Goal: Find specific page/section: Find specific page/section

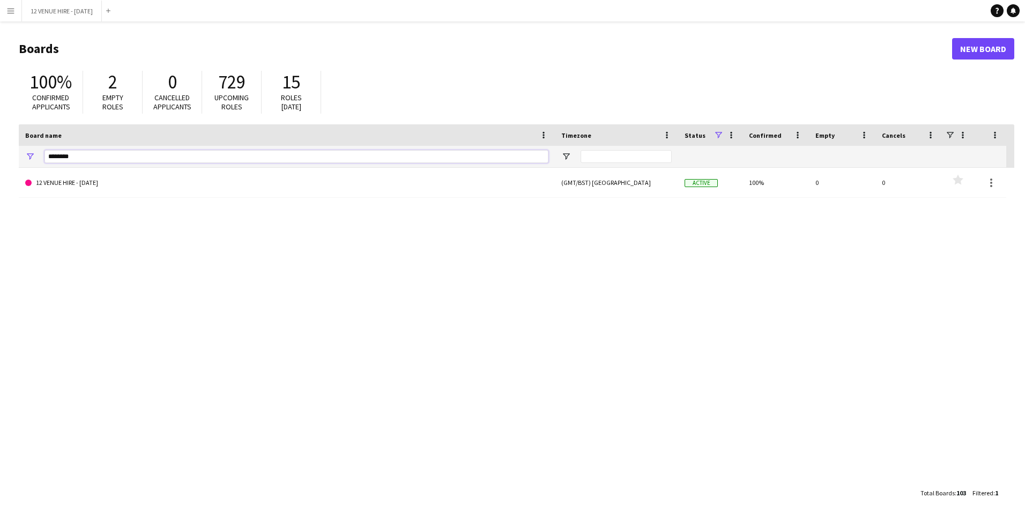
click at [88, 156] on input "********" at bounding box center [296, 156] width 504 height 13
type input "*"
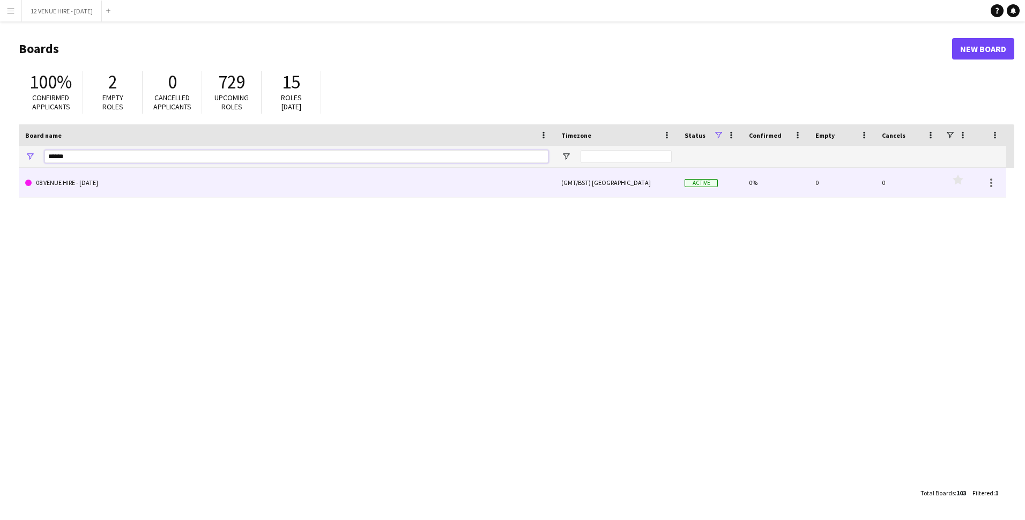
type input "******"
click at [28, 181] on span at bounding box center [28, 183] width 6 height 6
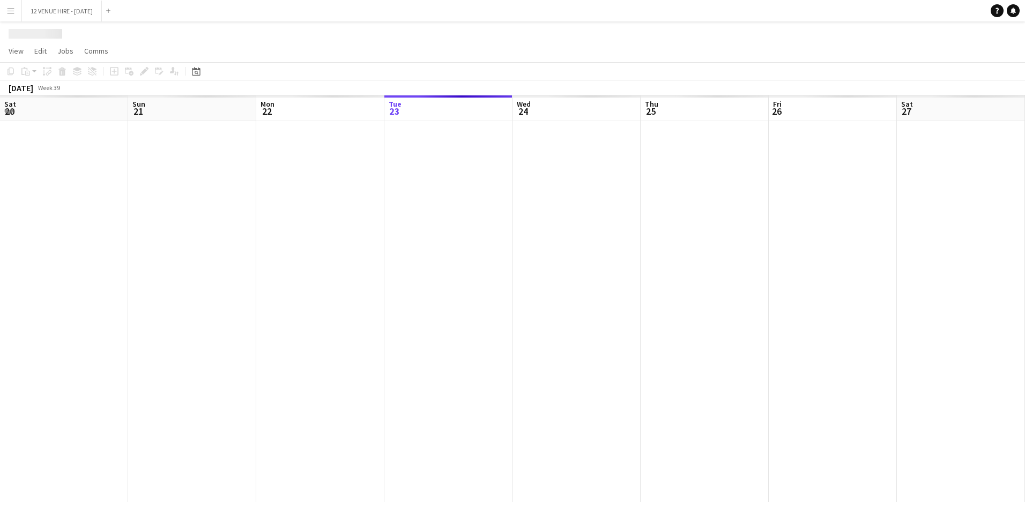
scroll to position [0, 256]
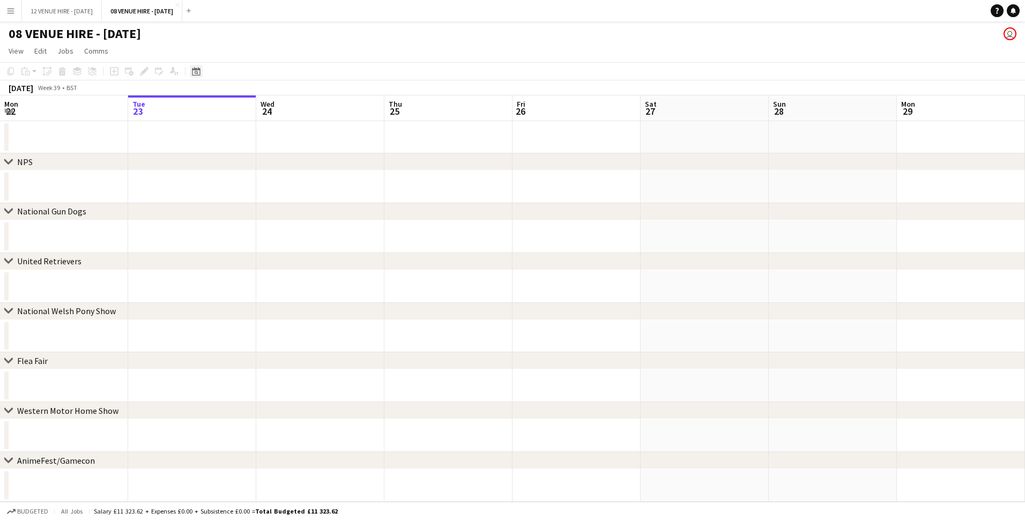
click at [196, 70] on icon at bounding box center [196, 71] width 8 height 9
click at [260, 109] on span "Previous month" at bounding box center [261, 108] width 21 height 21
click at [235, 181] on span "14" at bounding box center [240, 180] width 13 height 13
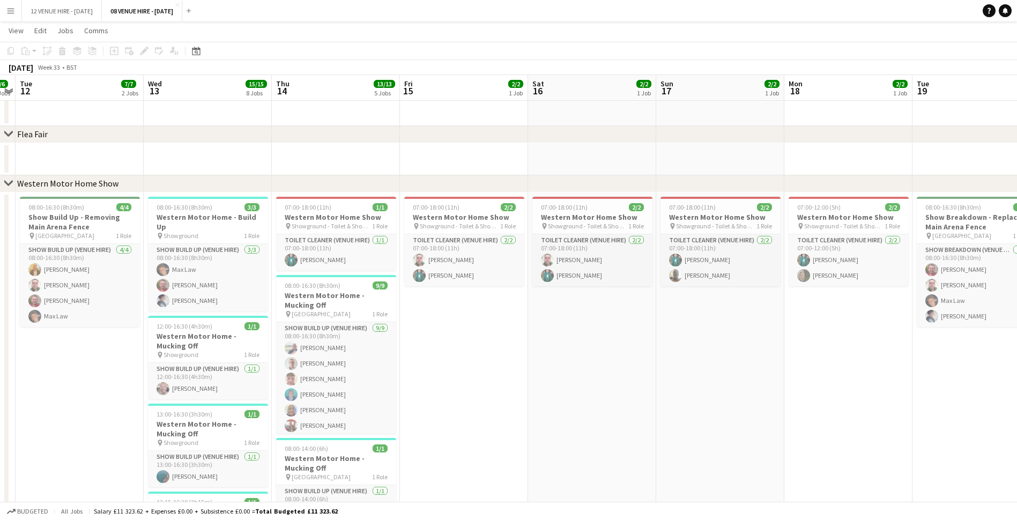
scroll to position [590, 0]
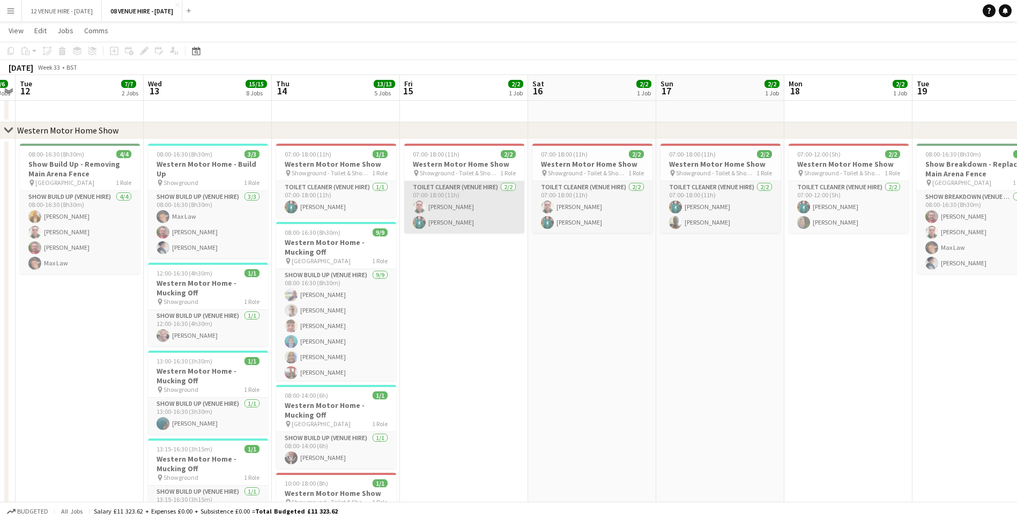
click at [432, 218] on app-card-role "Toilet Cleaner (Venue Hire) [DATE] 07:00-18:00 (11h) [PERSON_NAME] [PERSON_NAME]" at bounding box center [464, 207] width 120 height 52
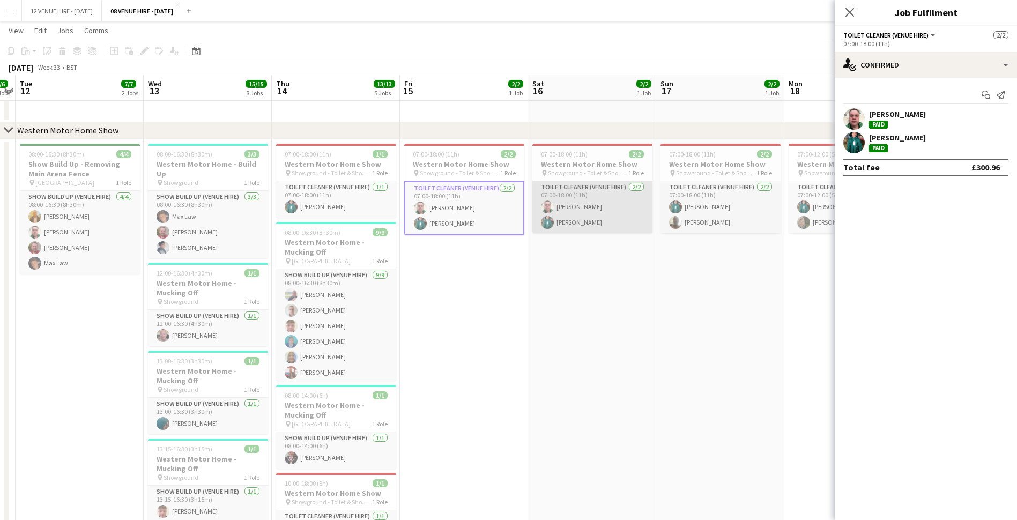
click at [549, 211] on app-user-avatar at bounding box center [547, 206] width 13 height 13
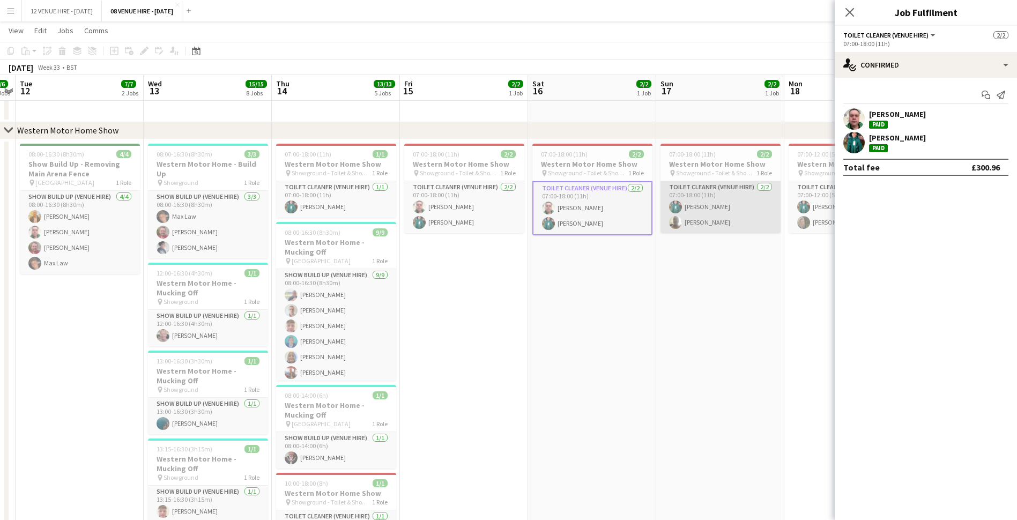
click at [689, 208] on app-card-role "Toilet Cleaner (Venue Hire) [DATE] 07:00-18:00 (11h) [PERSON_NAME] [PERSON_NAME]" at bounding box center [720, 207] width 120 height 52
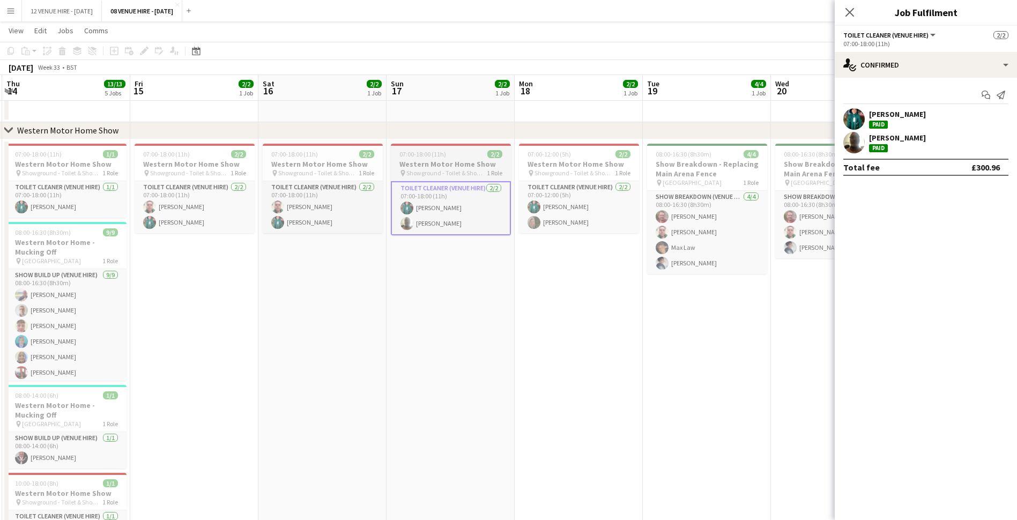
drag, startPoint x: 701, startPoint y: 167, endPoint x: 434, endPoint y: 178, distance: 266.6
click at [433, 178] on app-calendar-viewport "Mon 11 6/6 3 Jobs Tue 12 7/7 2 Jobs Wed 13 15/15 8 Jobs Thu 14 13/13 5 Jobs Fri…" at bounding box center [508, 194] width 1017 height 1484
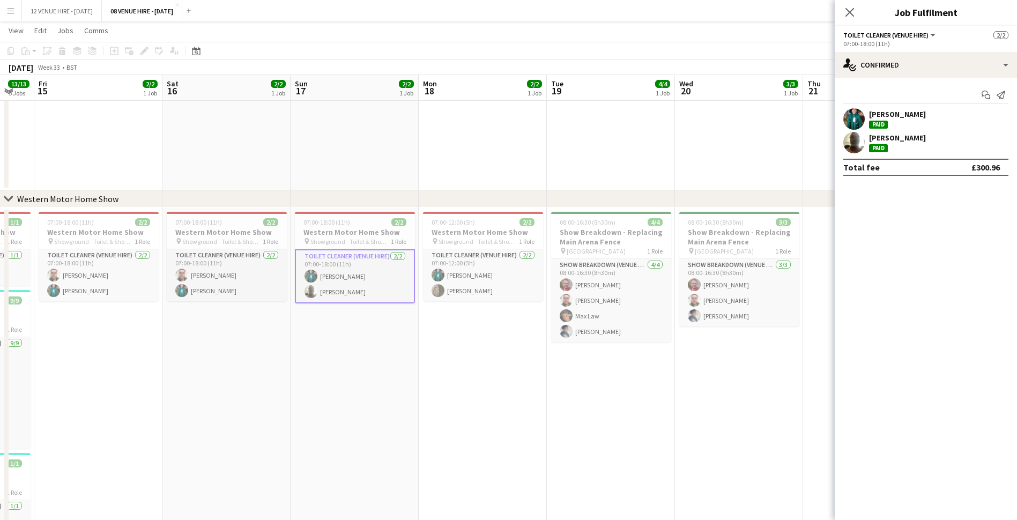
scroll to position [0, 361]
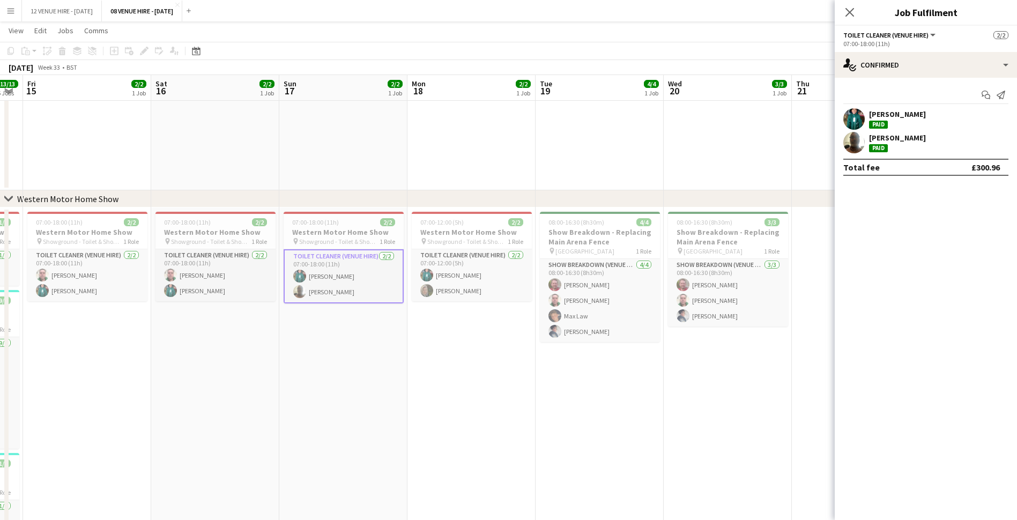
drag, startPoint x: 531, startPoint y: 160, endPoint x: 423, endPoint y: 173, distance: 108.6
click at [423, 173] on app-calendar-viewport "Tue 12 7/7 2 Jobs Wed 13 15/15 8 Jobs Thu 14 13/13 5 Jobs Fri 15 2/2 1 Job Sat …" at bounding box center [508, 228] width 1017 height 1552
click at [457, 269] on app-card-role "Toilet Cleaner (Venue Hire) [DATE] 07:00-12:00 (5h) [PERSON_NAME] [PERSON_NAME]" at bounding box center [472, 275] width 120 height 52
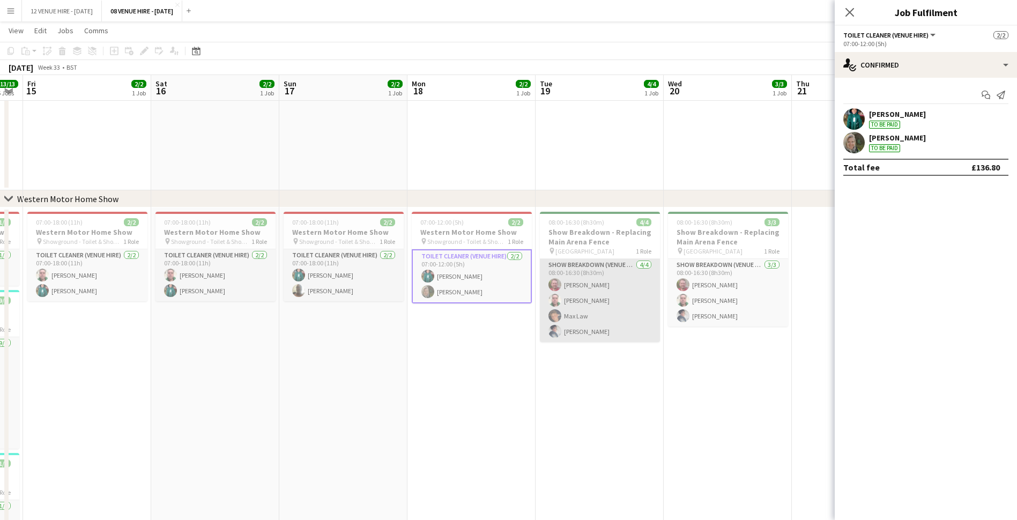
click at [594, 292] on app-card-role "Show Breakdown (Venue Hire) [DATE] 08:00-16:30 (8h30m) [PERSON_NAME] [PERSON_NA…" at bounding box center [600, 300] width 120 height 83
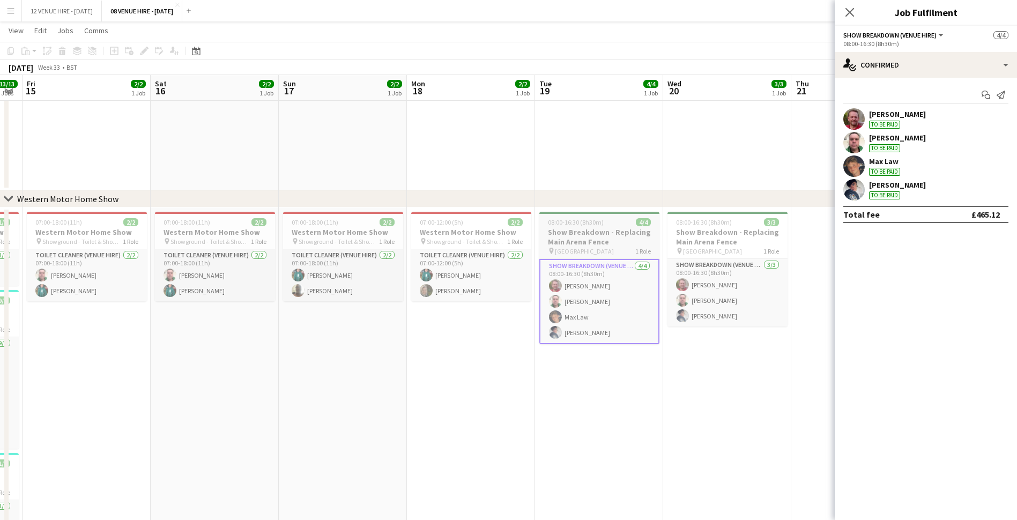
click at [576, 242] on h3 "Show Breakdown - Replacing Main Arena Fence" at bounding box center [599, 236] width 120 height 19
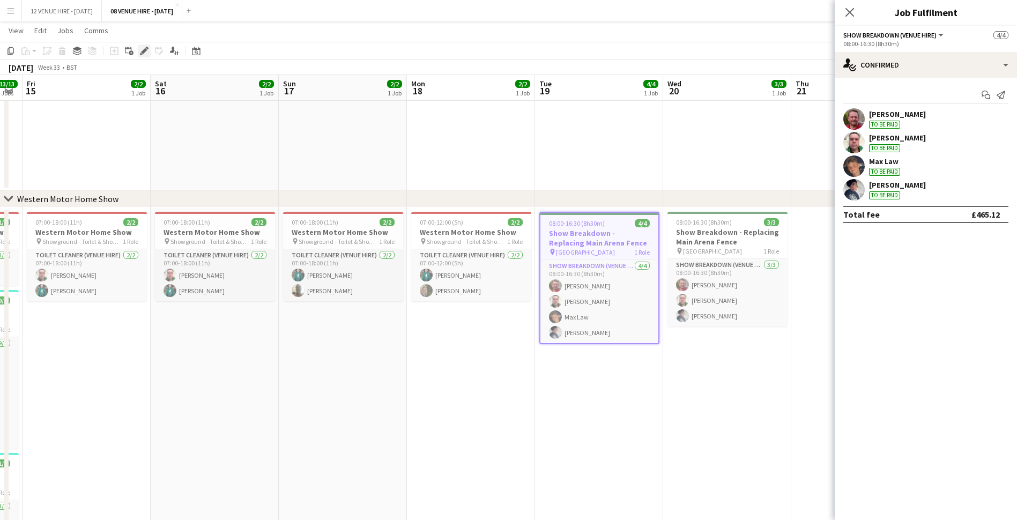
click at [138, 55] on div "Edit" at bounding box center [144, 50] width 13 height 13
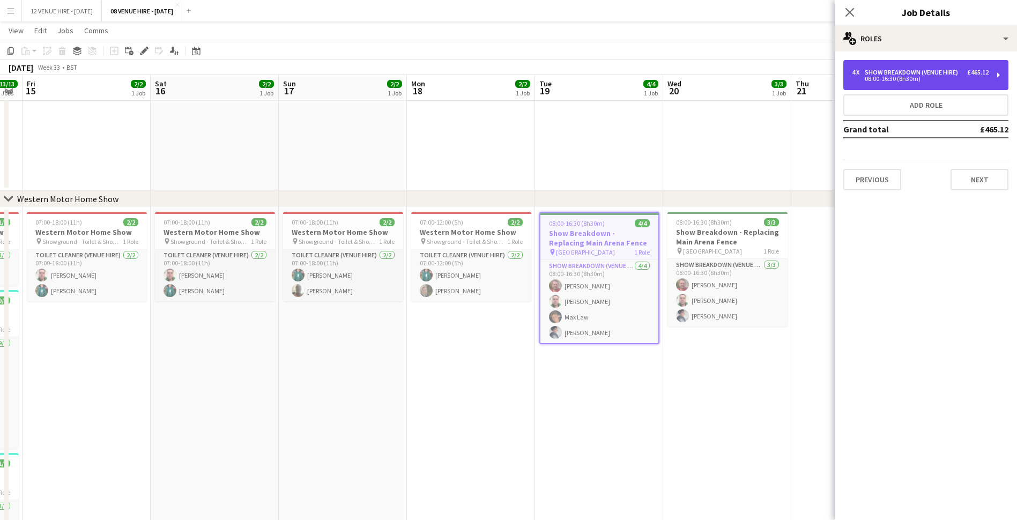
click at [982, 70] on div "£465.12" at bounding box center [977, 73] width 21 height 8
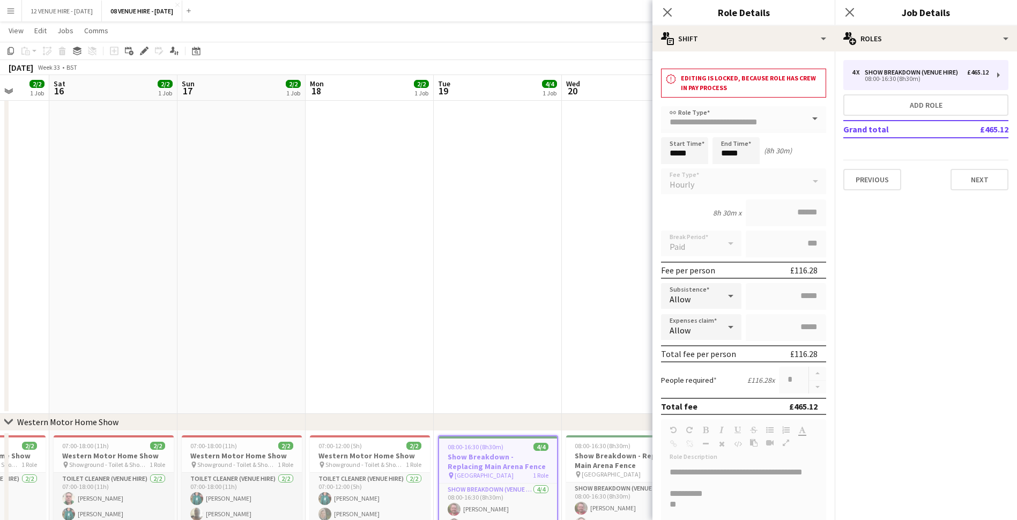
scroll to position [0, 345]
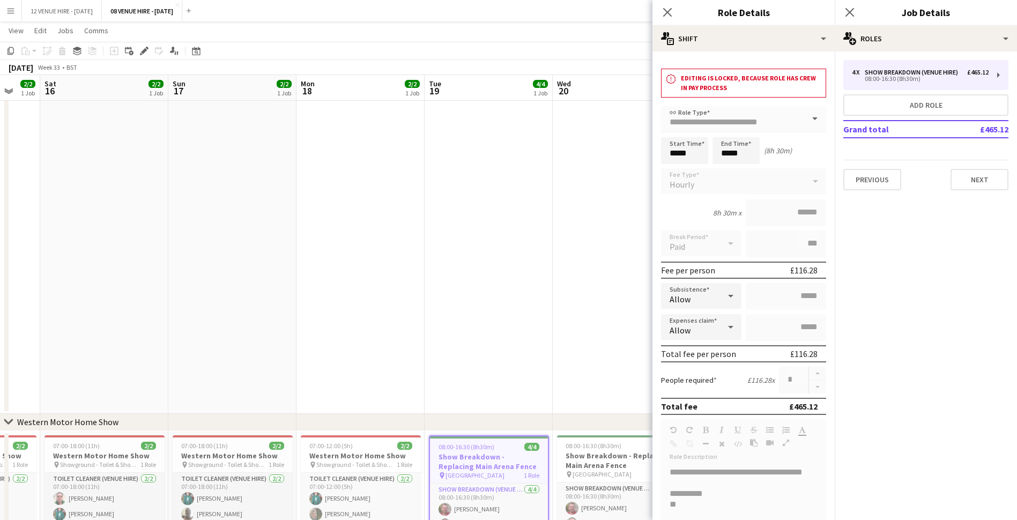
drag, startPoint x: 619, startPoint y: 237, endPoint x: 508, endPoint y: 236, distance: 111.0
click at [508, 236] on app-calendar-viewport "Wed 13 15/15 8 Jobs Thu 14 13/13 5 Jobs Fri 15 2/2 1 Job Sat 16 2/2 1 Job Sun 1…" at bounding box center [508, 340] width 1017 height 1776
click at [575, 453] on h3 "Show Breakdown - Replacing Main Arena Fence" at bounding box center [616, 460] width 120 height 19
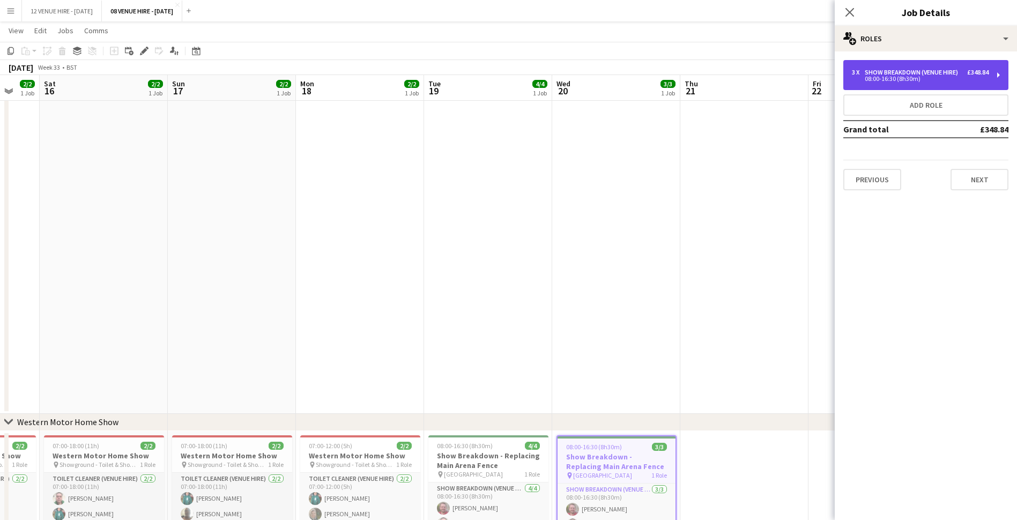
click at [877, 81] on div "08:00-16:30 (8h30m)" at bounding box center [920, 78] width 137 height 5
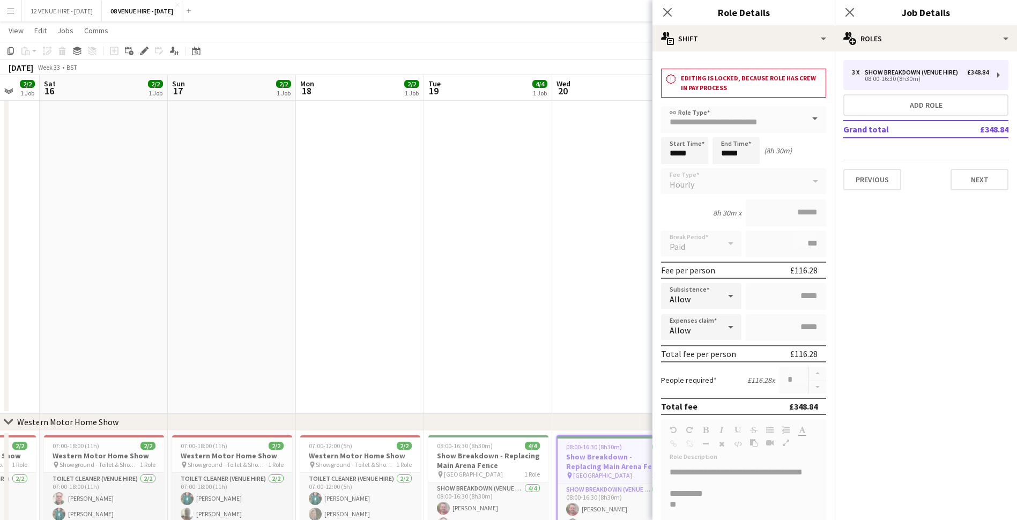
click at [615, 273] on app-date-cell at bounding box center [616, 252] width 128 height 324
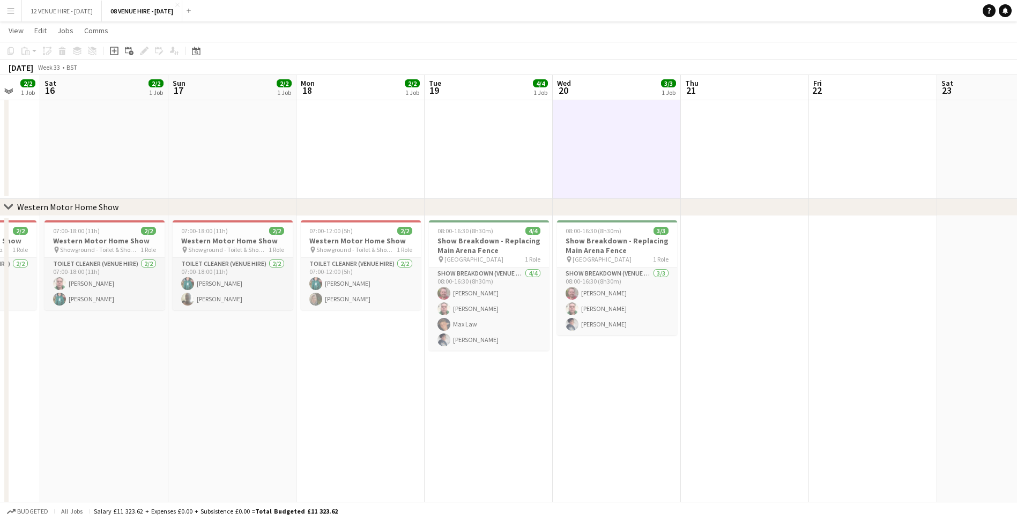
scroll to position [804, 0]
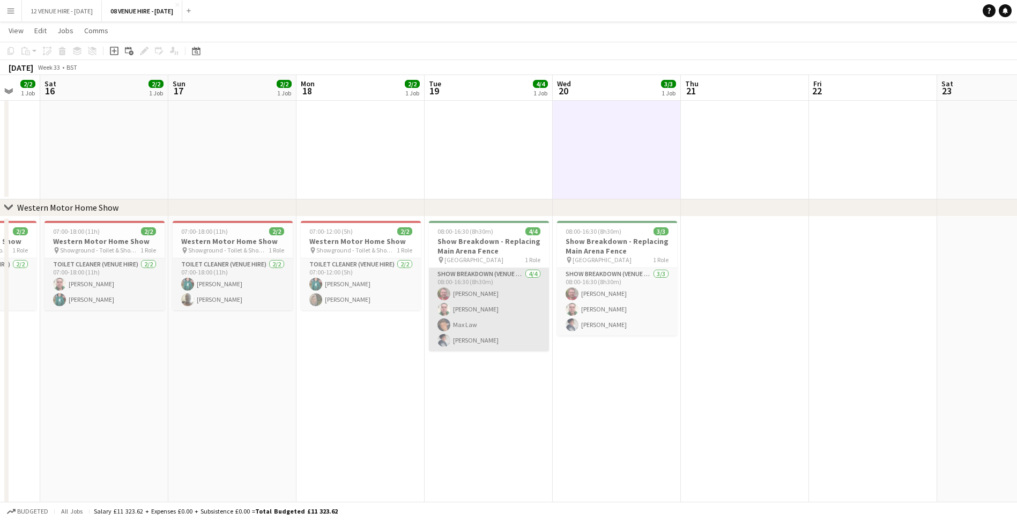
click at [504, 338] on app-card-role "Show Breakdown (Venue Hire) [DATE] 08:00-16:30 (8h30m) [PERSON_NAME] [PERSON_NA…" at bounding box center [489, 309] width 120 height 83
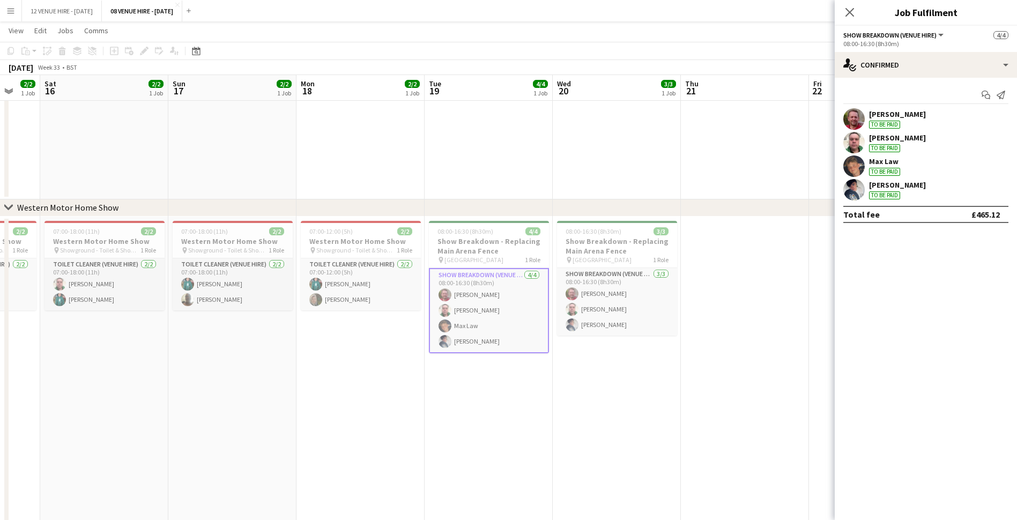
click at [859, 190] on app-user-avatar at bounding box center [853, 189] width 21 height 21
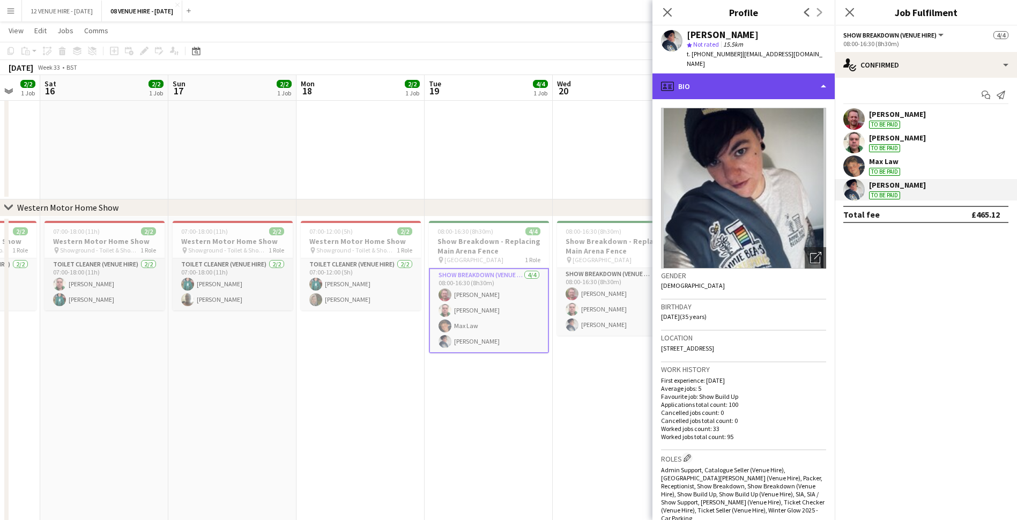
click at [785, 92] on div "profile Bio" at bounding box center [743, 86] width 182 height 26
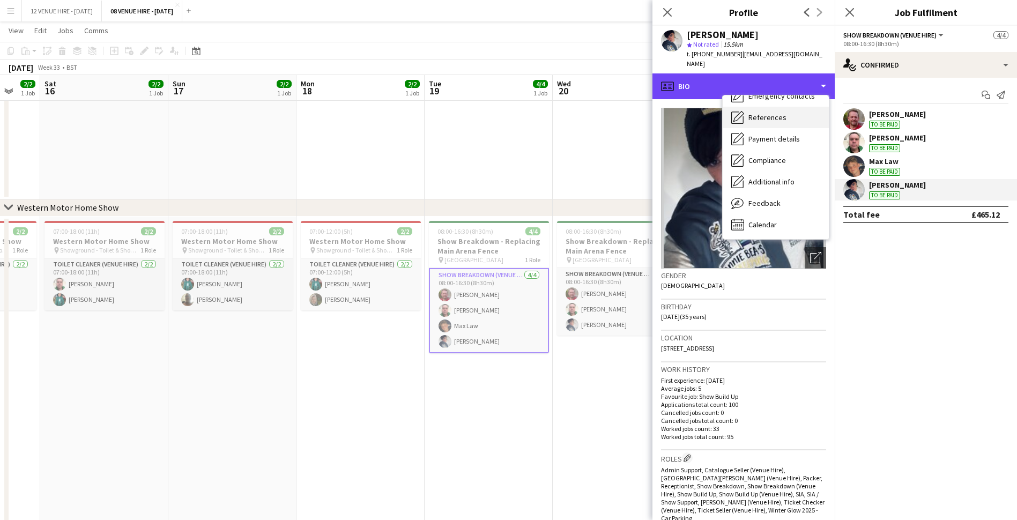
scroll to position [101, 0]
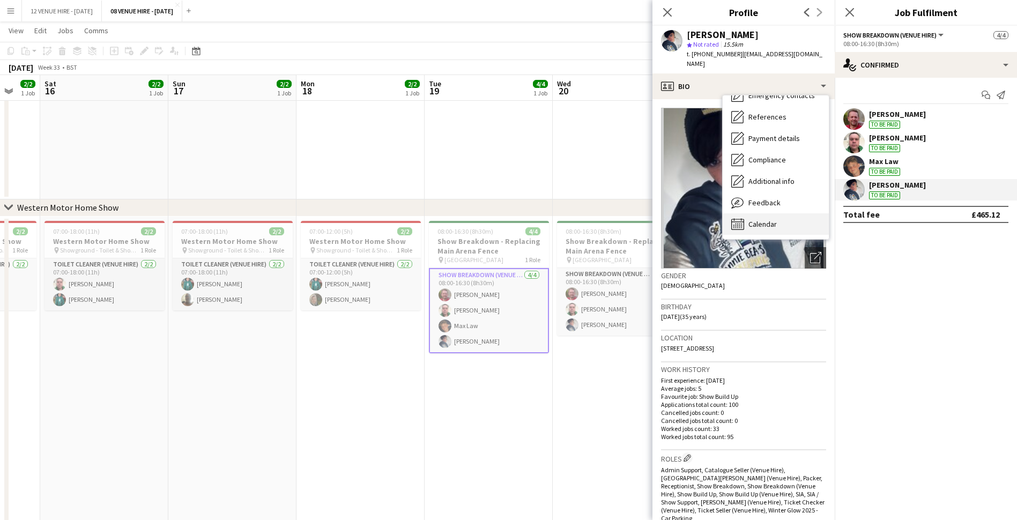
click at [793, 222] on div "Calendar Calendar" at bounding box center [775, 223] width 106 height 21
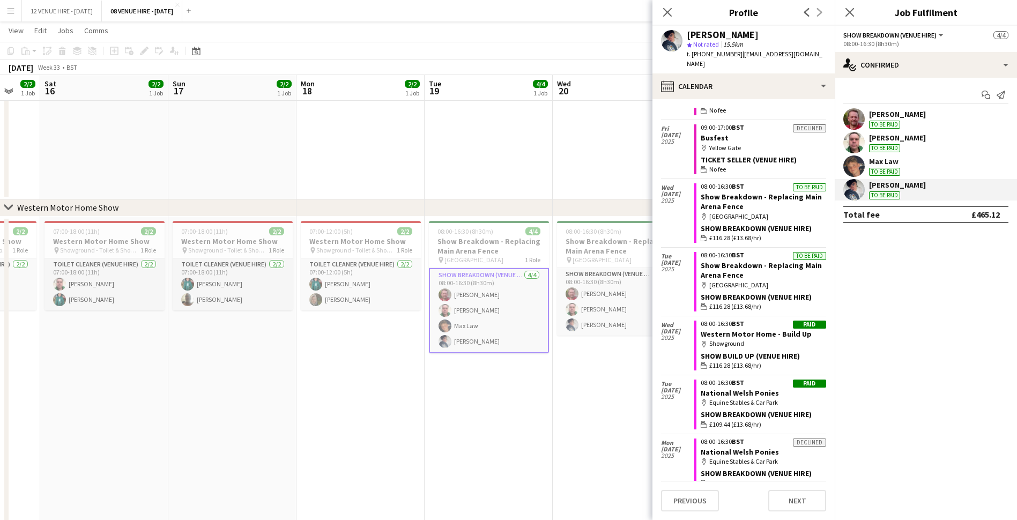
scroll to position [2593, 0]
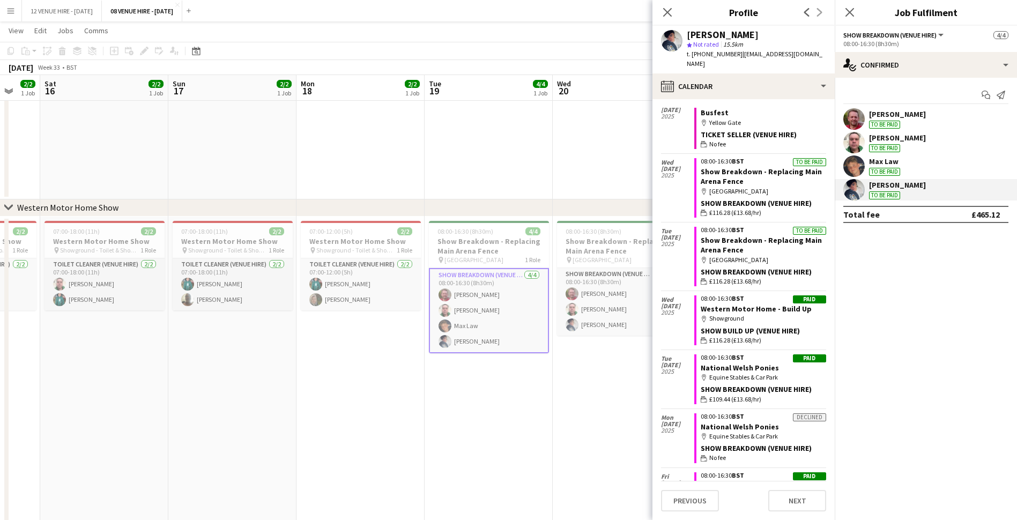
click at [638, 94] on app-board-header-date "Wed 20 3/3 1 Job" at bounding box center [617, 88] width 128 height 26
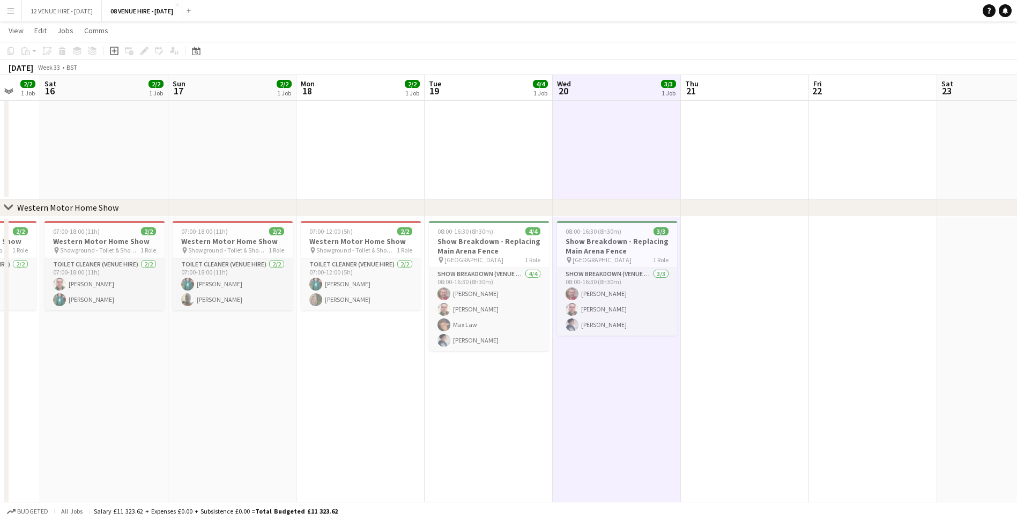
click at [6, 14] on button "Menu" at bounding box center [10, 10] width 21 height 21
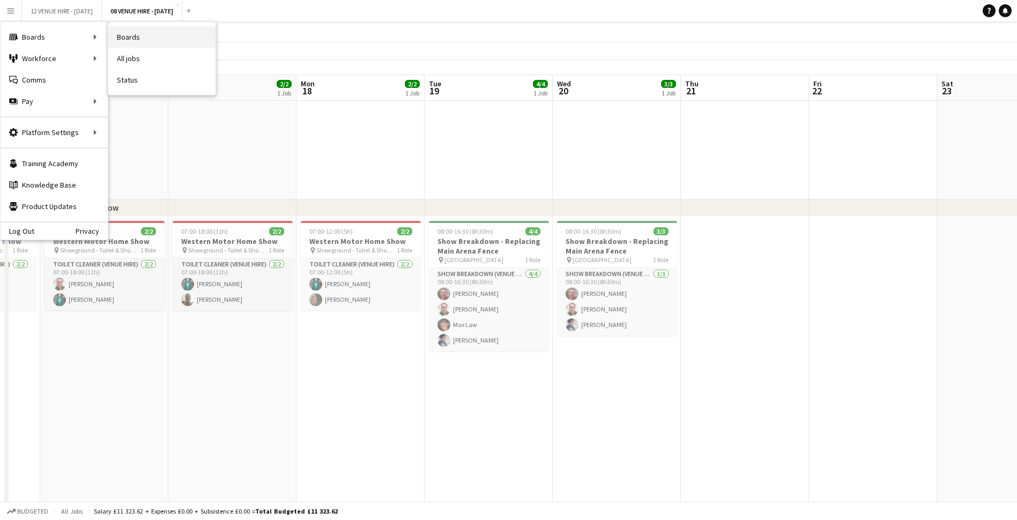
click at [118, 34] on link "Boards" at bounding box center [161, 36] width 107 height 21
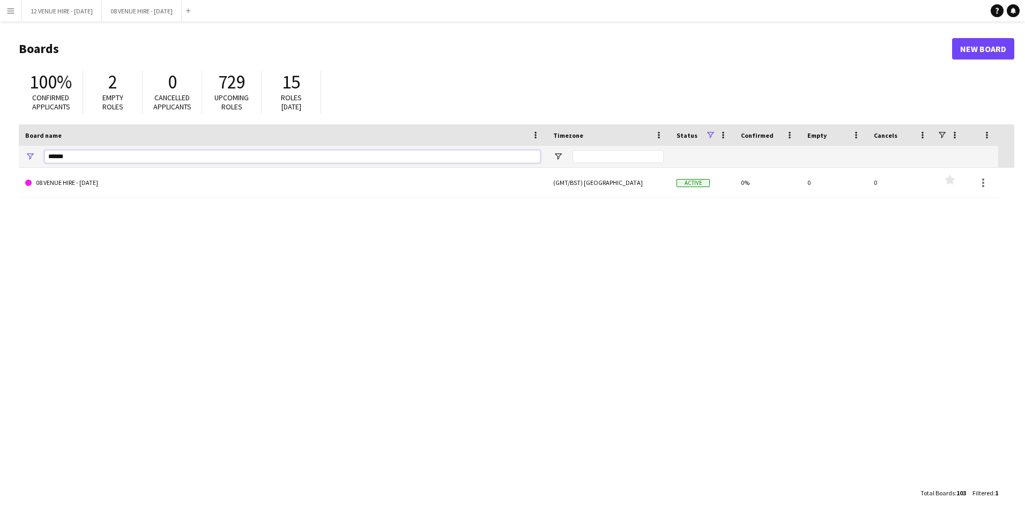
drag, startPoint x: 115, startPoint y: 160, endPoint x: 46, endPoint y: 151, distance: 69.8
click at [47, 151] on input "******" at bounding box center [292, 156] width 496 height 13
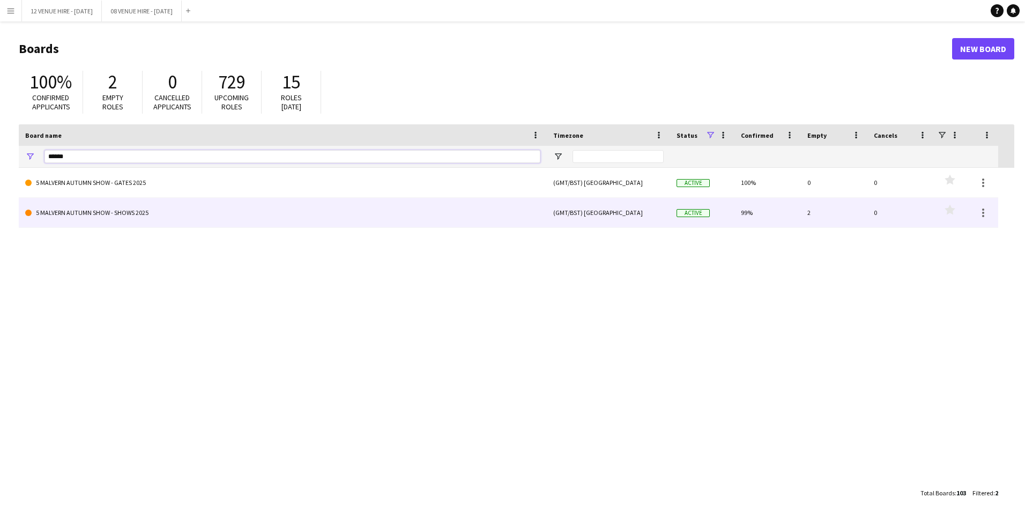
type input "******"
click at [168, 221] on link "5 MALVERN AUTUMN SHOW - SHOWS 2025" at bounding box center [282, 213] width 515 height 30
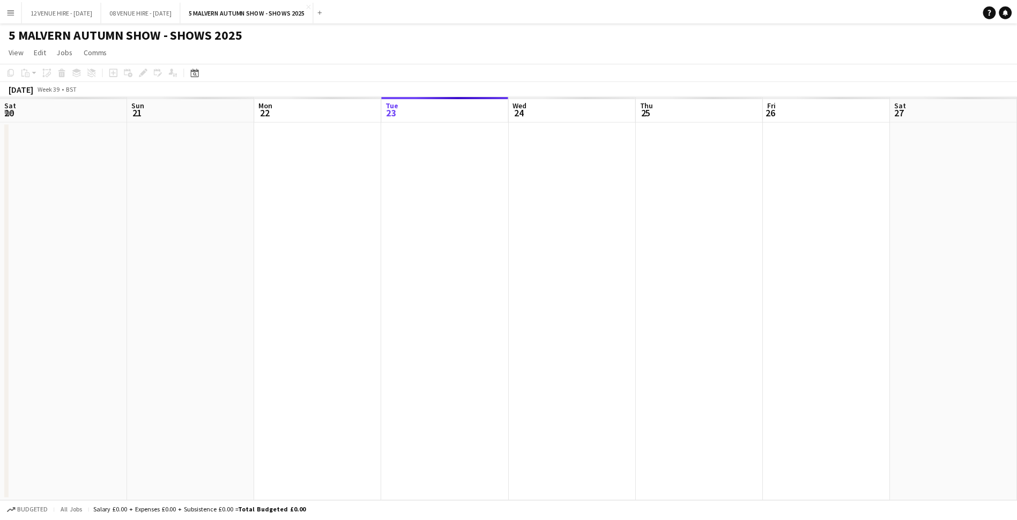
scroll to position [0, 256]
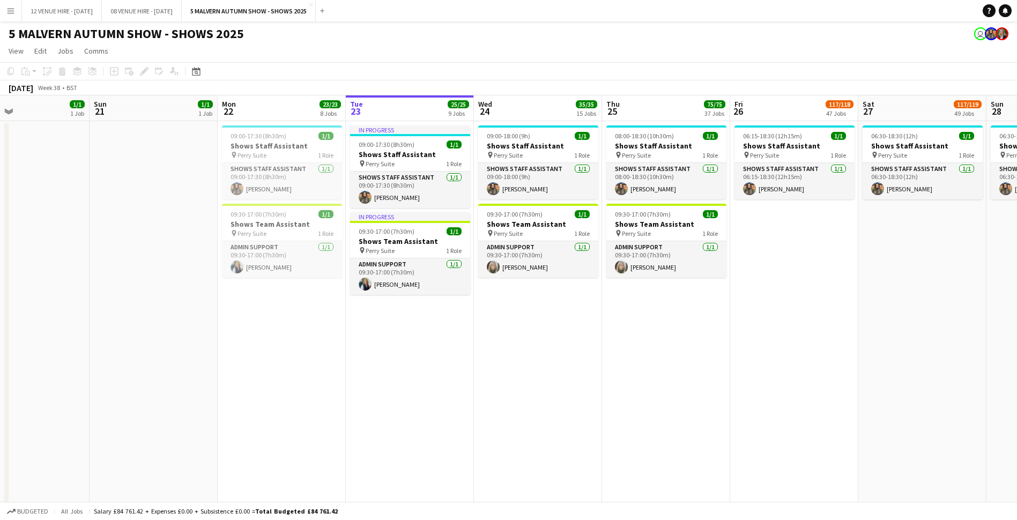
drag, startPoint x: 200, startPoint y: 160, endPoint x: 418, endPoint y: 171, distance: 217.9
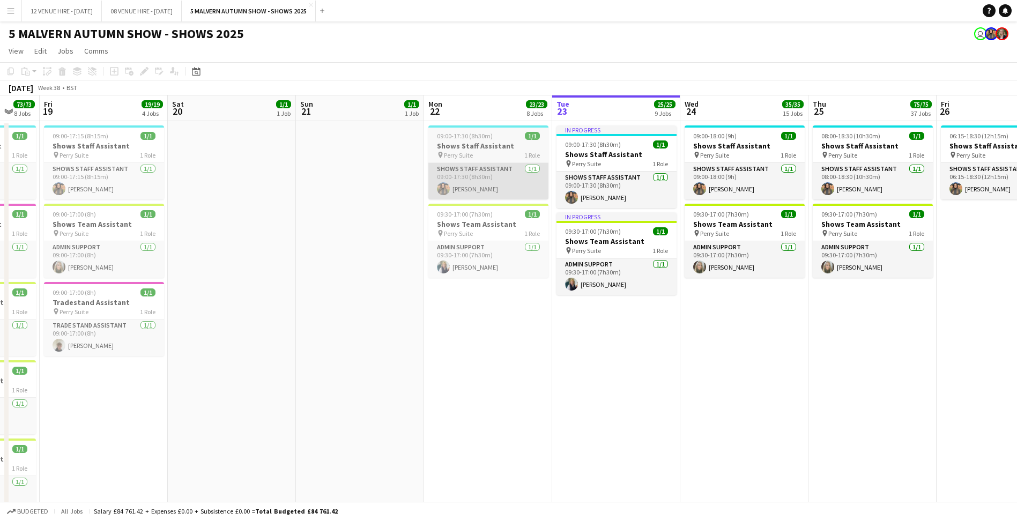
drag, startPoint x: 299, startPoint y: 160, endPoint x: 496, endPoint y: 163, distance: 196.7
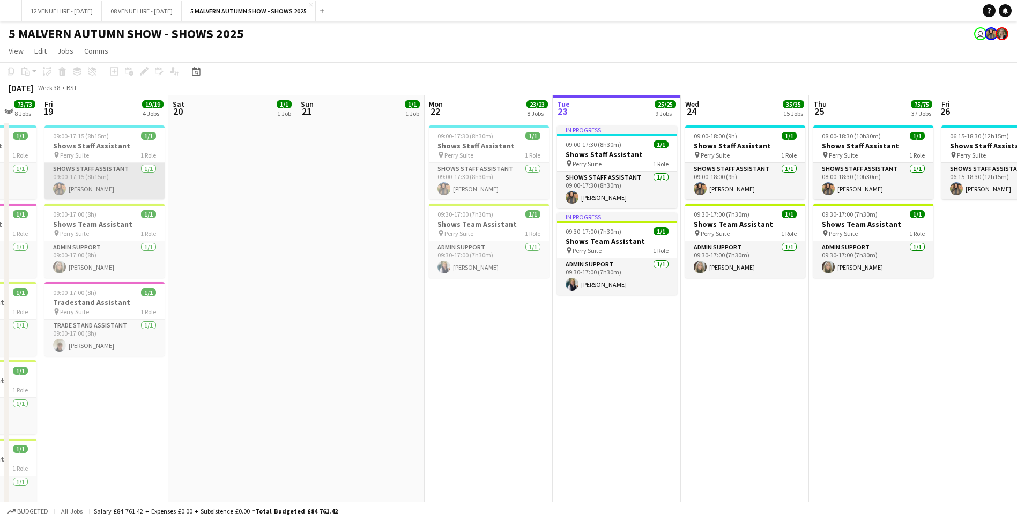
click at [110, 183] on app-card-role "Shows Staff Assistant [DATE] 09:00-17:15 (8h15m) [PERSON_NAME]" at bounding box center [104, 181] width 120 height 36
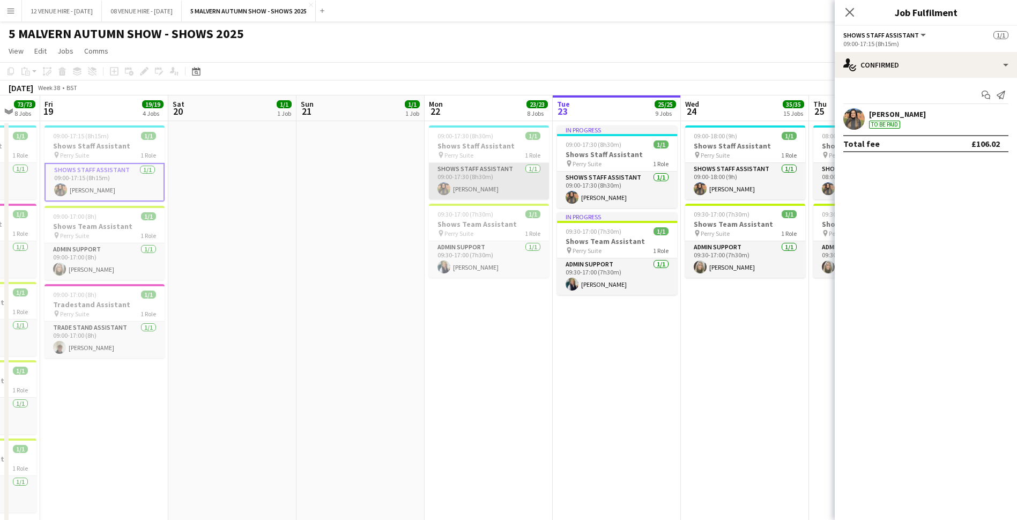
click at [498, 178] on app-card-role "Shows Staff Assistant [DATE] 09:00-17:30 (8h30m) [PERSON_NAME]" at bounding box center [489, 181] width 120 height 36
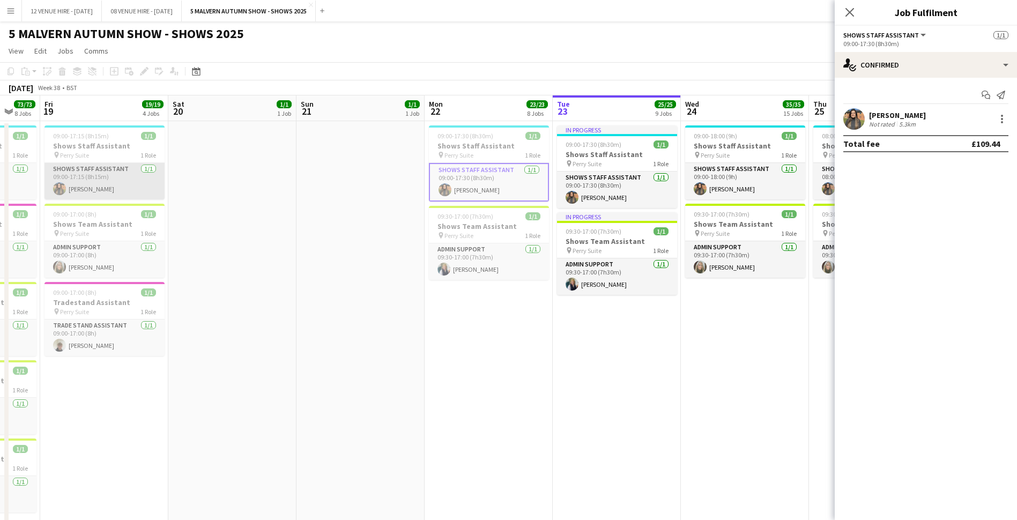
click at [117, 189] on app-card-role "Shows Staff Assistant [DATE] 09:00-17:15 (8h15m) [PERSON_NAME]" at bounding box center [104, 181] width 120 height 36
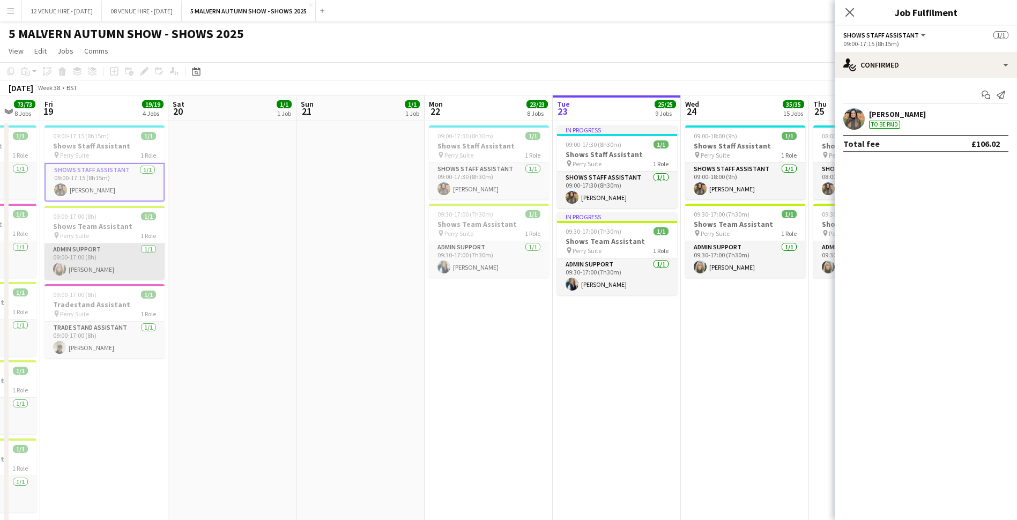
click at [101, 249] on app-card-role "Admin Support [DATE] 09:00-17:00 (8h) [PERSON_NAME]" at bounding box center [104, 261] width 120 height 36
click at [98, 310] on div "pin Perry Suite 1 Role" at bounding box center [104, 313] width 120 height 9
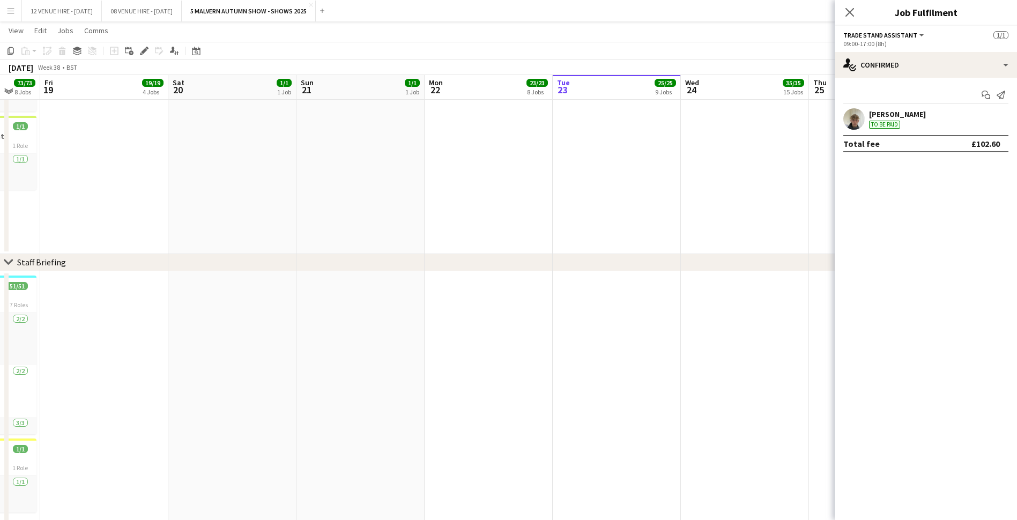
scroll to position [643, 0]
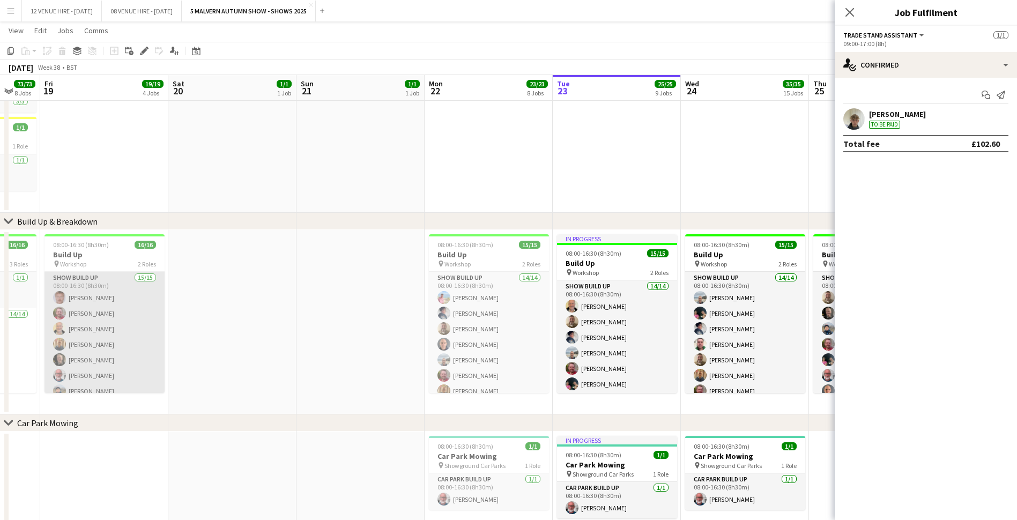
click at [103, 310] on app-card-role "Show Build Up 15/15 08:00-16:30 (8h30m) [PERSON_NAME] [PERSON_NAME] [PERSON_NAM…" at bounding box center [104, 399] width 120 height 254
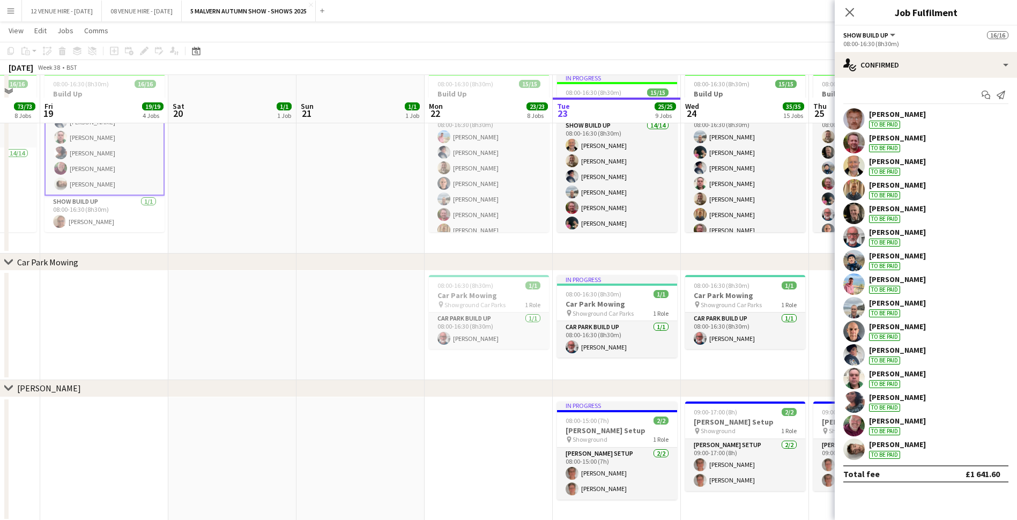
scroll to position [1018, 0]
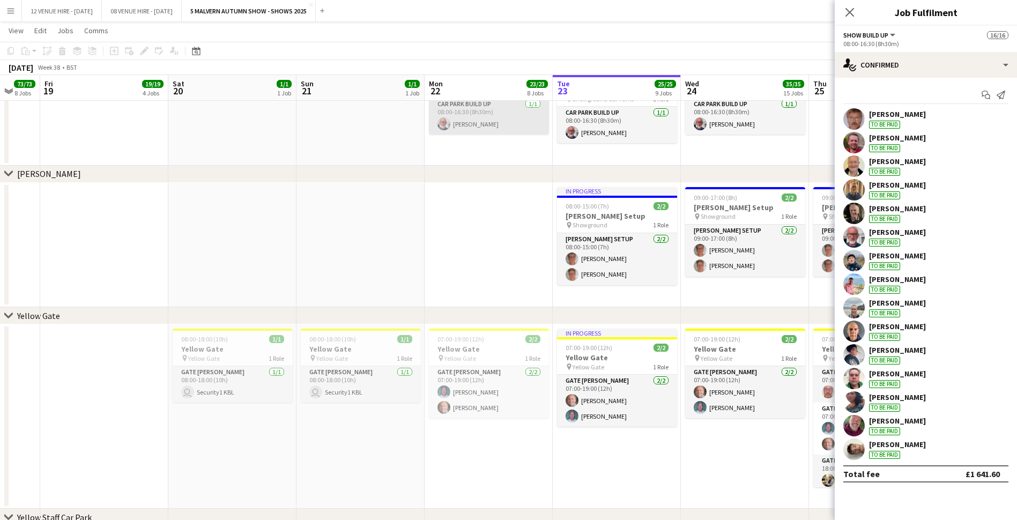
click at [456, 118] on app-card-role "Car Park Build Up [DATE] 08:00-16:30 (8h30m) [PERSON_NAME]" at bounding box center [489, 116] width 120 height 36
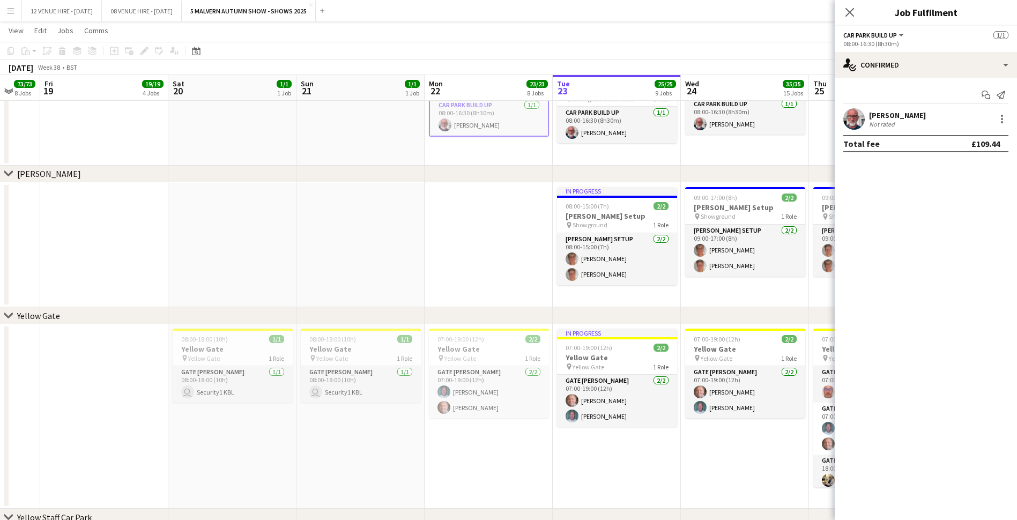
scroll to position [169, 0]
click at [182, 14] on button "08 VENUE HIRE - [DATE] Close" at bounding box center [142, 11] width 80 height 21
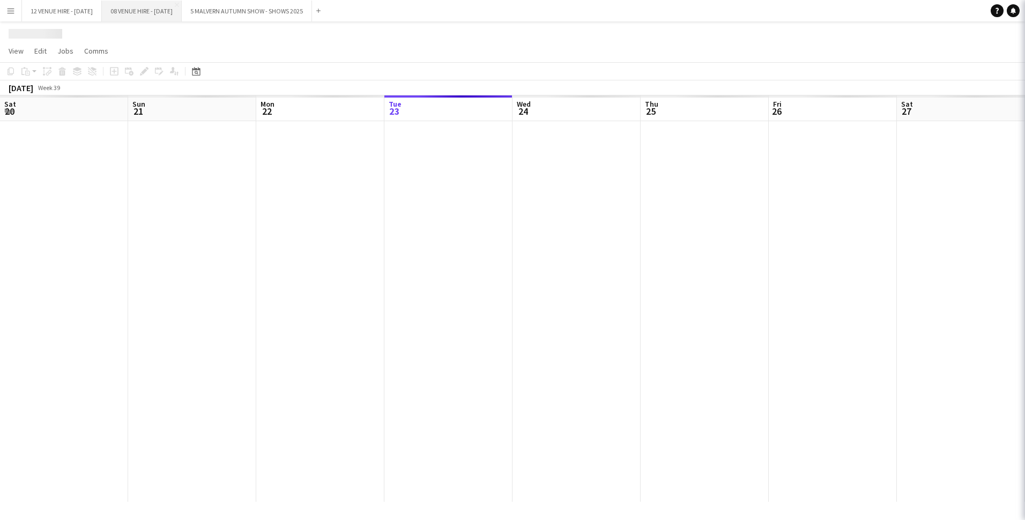
scroll to position [0, 256]
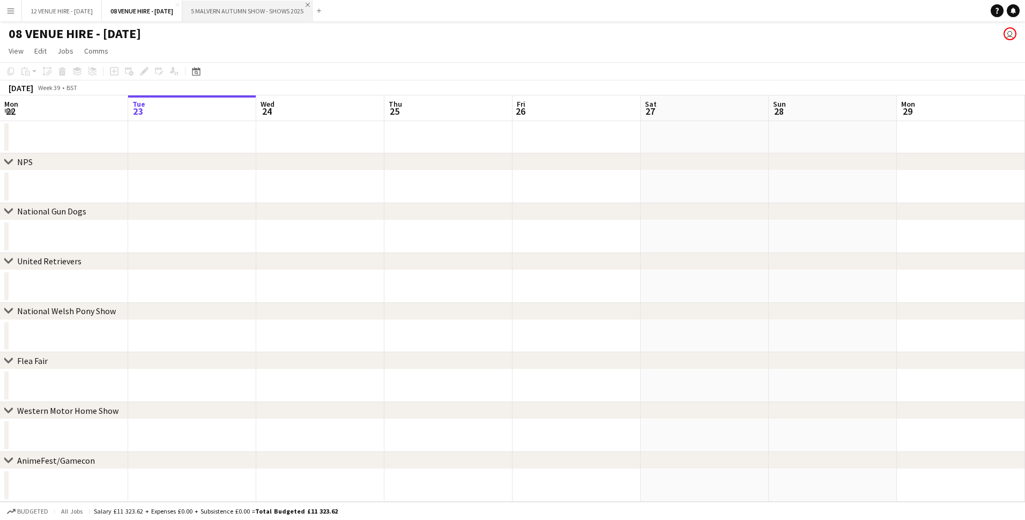
click at [310, 6] on app-icon "Close" at bounding box center [308, 5] width 4 height 4
click at [196, 72] on icon "Date picker" at bounding box center [196, 71] width 9 height 9
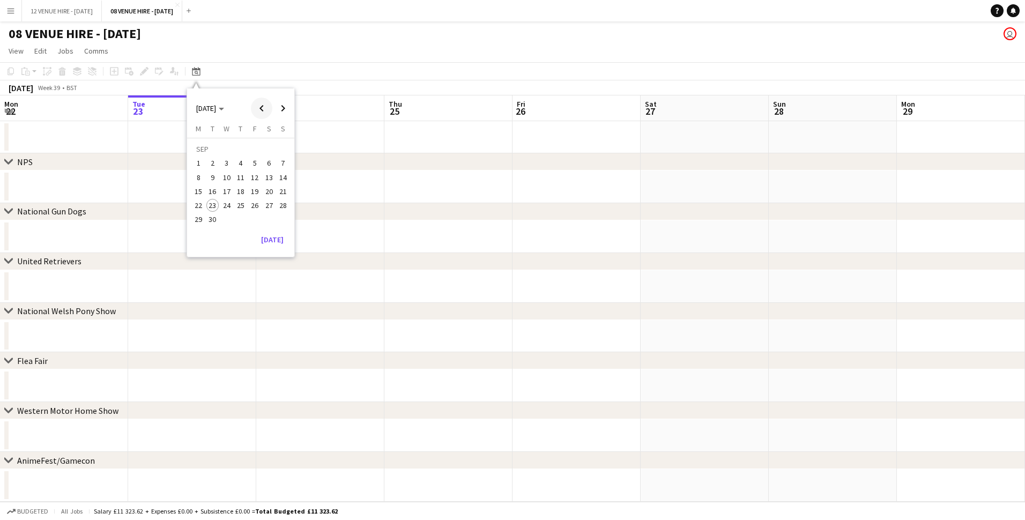
click at [255, 107] on span "Previous month" at bounding box center [261, 108] width 21 height 21
click at [254, 176] on span "15" at bounding box center [254, 180] width 13 height 13
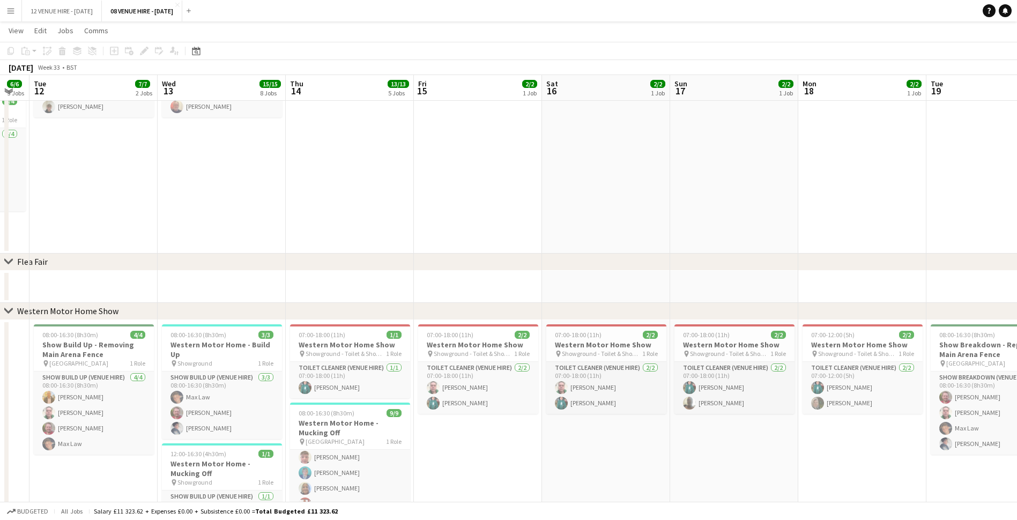
scroll to position [0, 289]
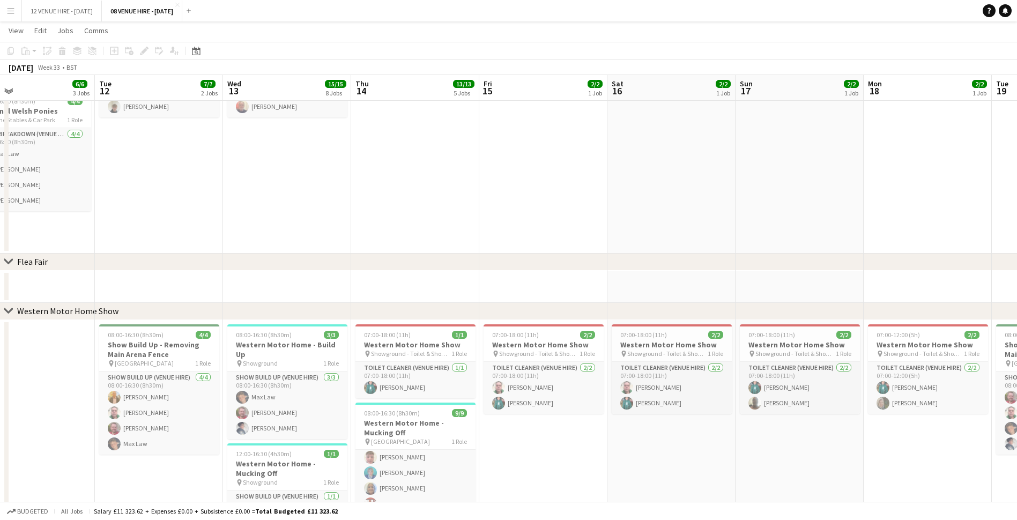
drag, startPoint x: 79, startPoint y: 332, endPoint x: 287, endPoint y: 333, distance: 207.4
click at [287, 333] on app-calendar-viewport "Sat 9 2/2 2 Jobs Sun 10 2/2 2 Jobs Mon 11 6/6 3 Jobs Tue 12 7/7 2 Jobs Wed 13 1…" at bounding box center [508, 375] width 1017 height 1484
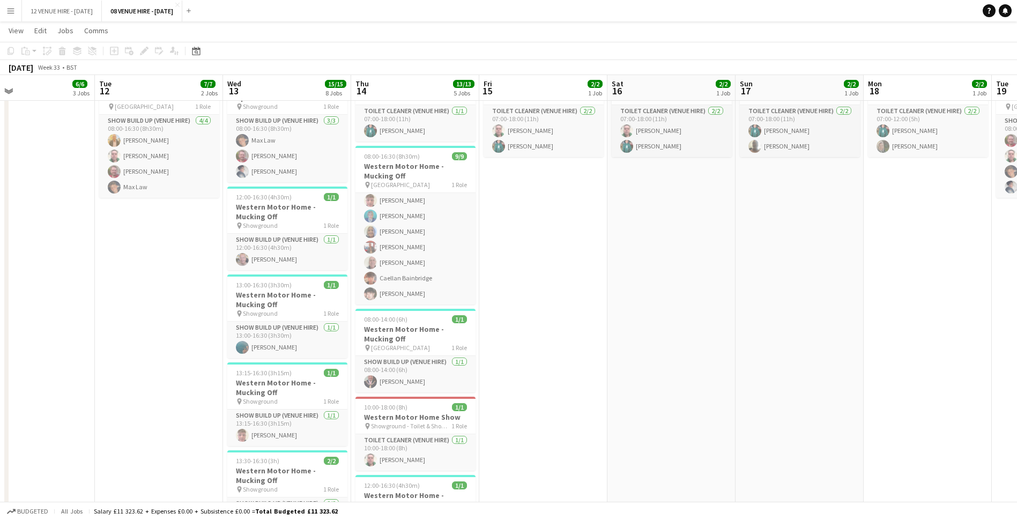
scroll to position [677, 0]
